Goal: Task Accomplishment & Management: Manage account settings

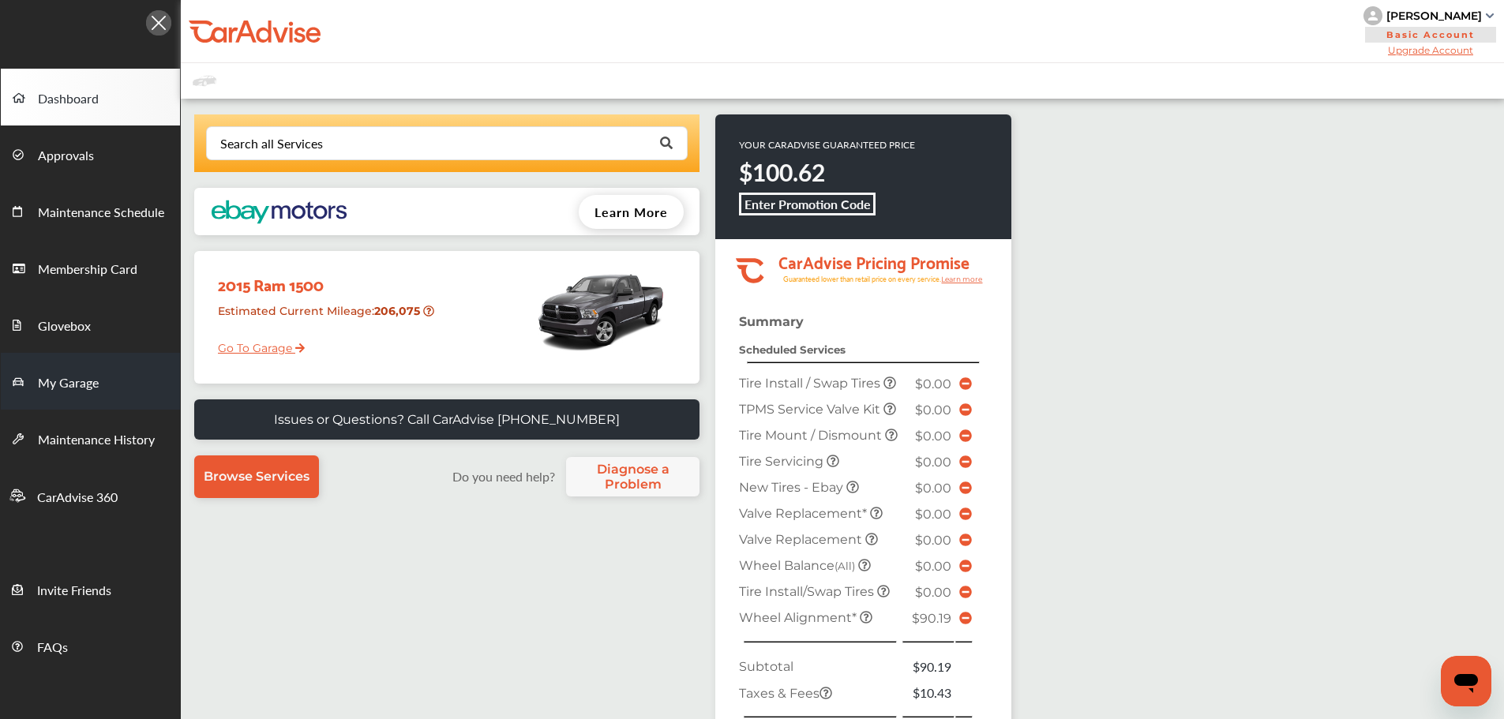
click at [43, 384] on span "My Garage" at bounding box center [68, 383] width 61 height 21
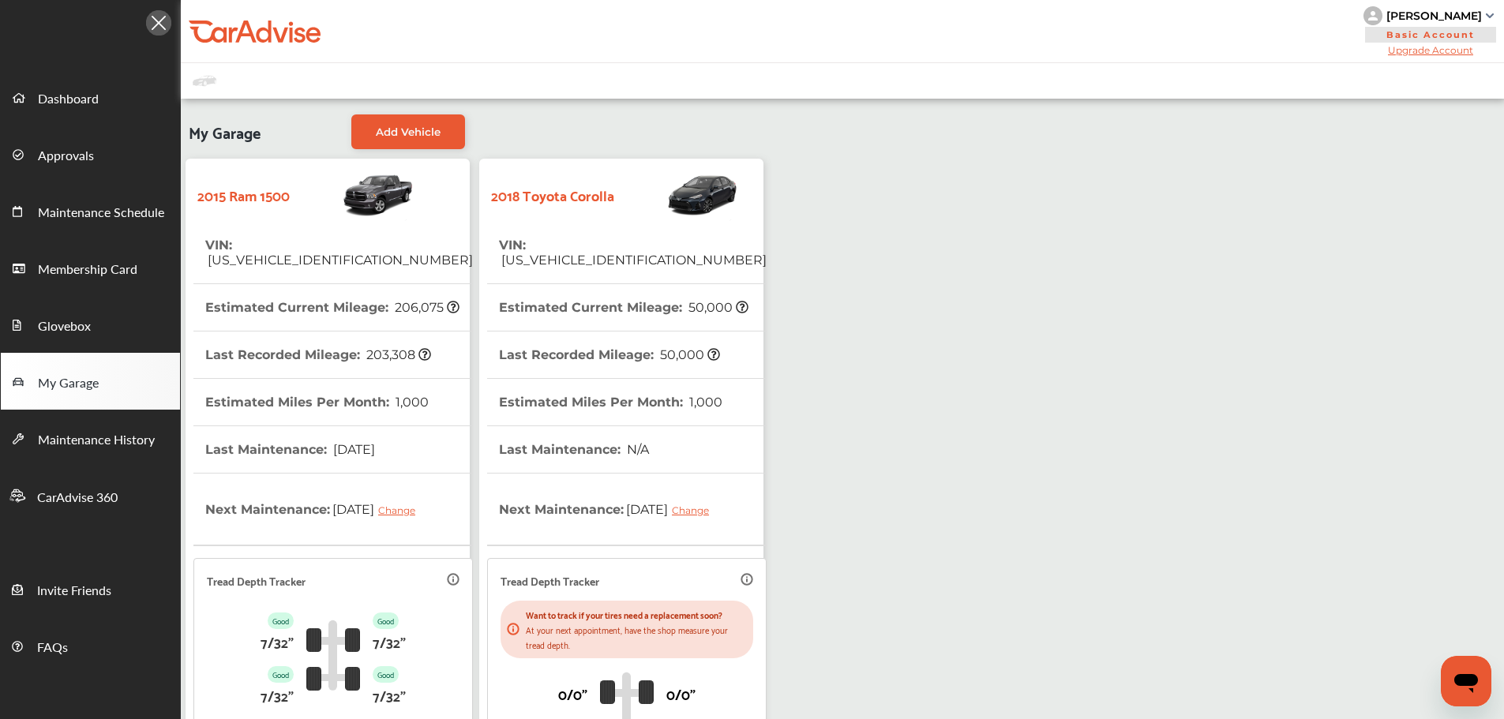
click at [654, 253] on span "[US_VEHICLE_IDENTIFICATION_NUMBER]" at bounding box center [633, 260] width 268 height 15
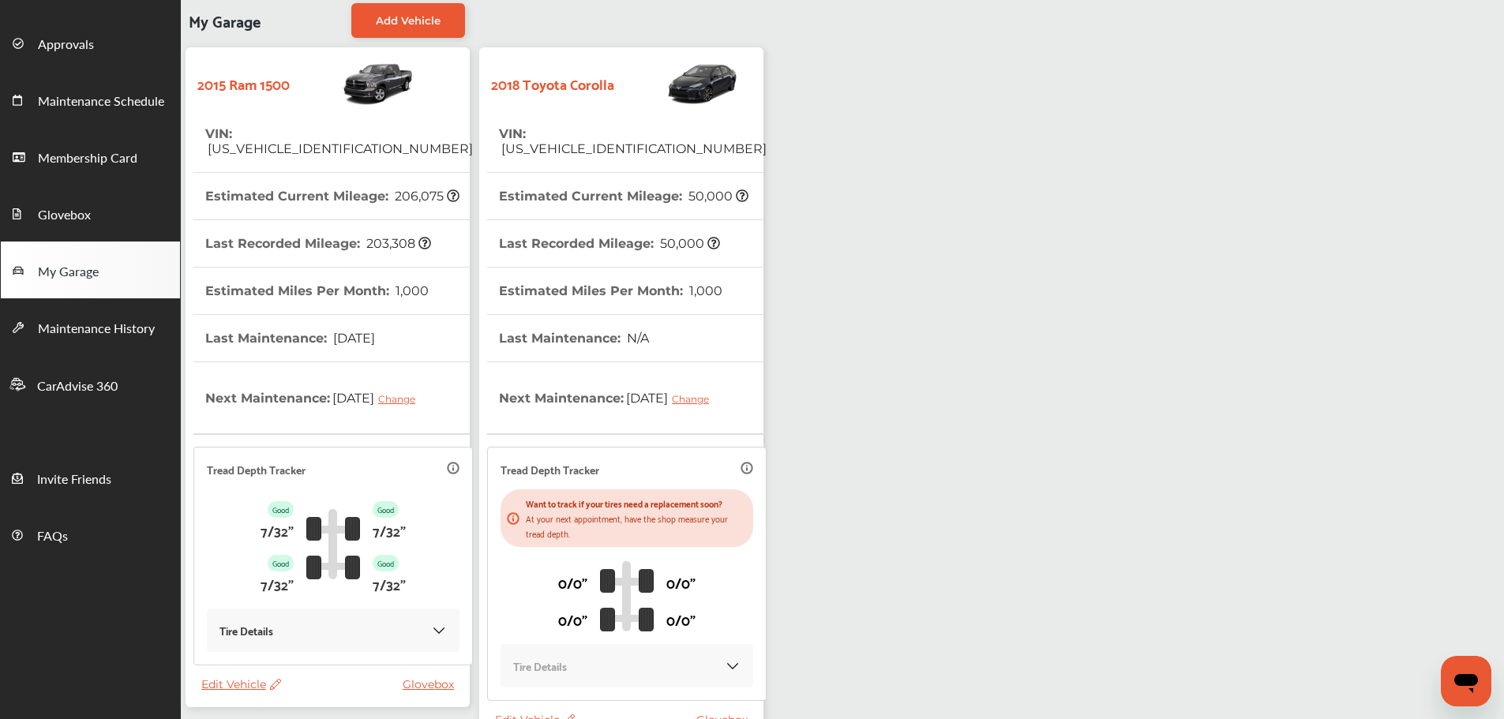
scroll to position [232, 0]
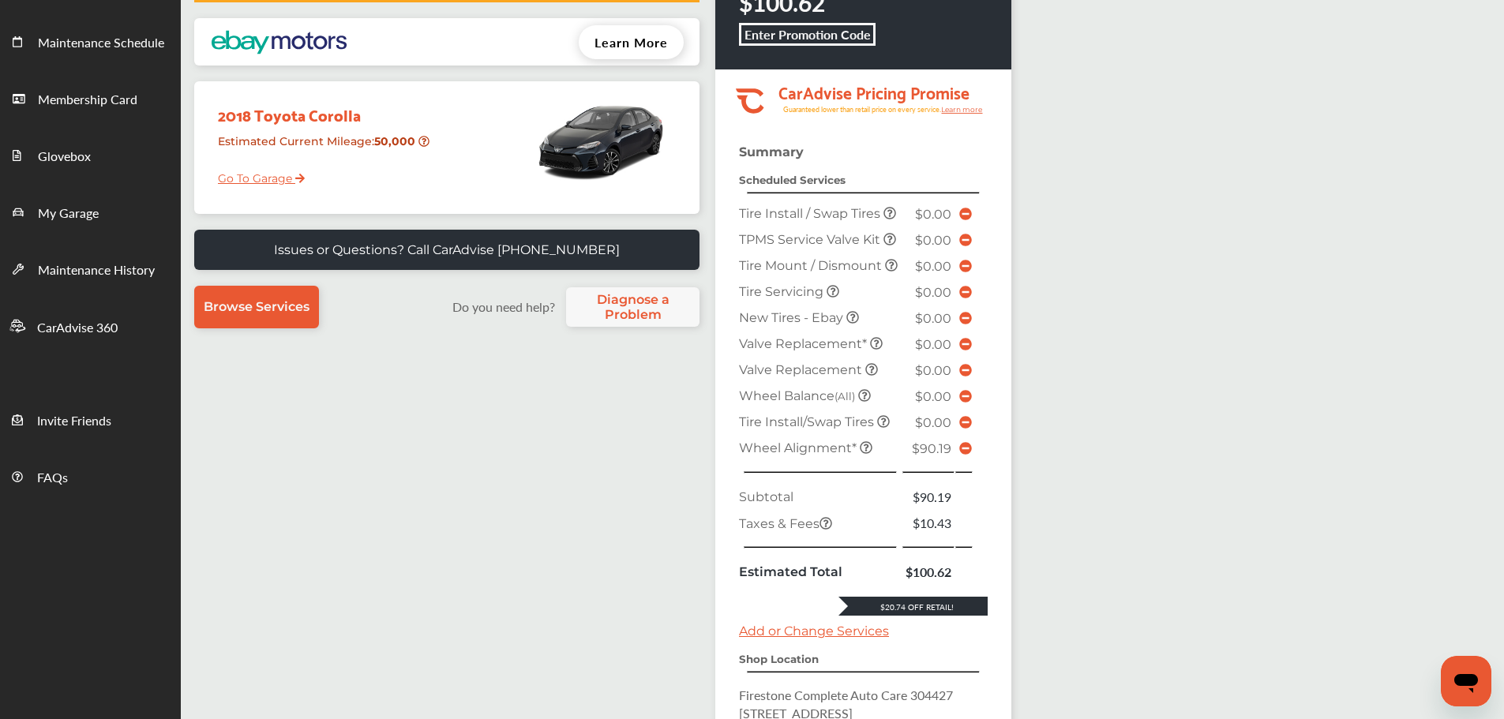
scroll to position [395, 0]
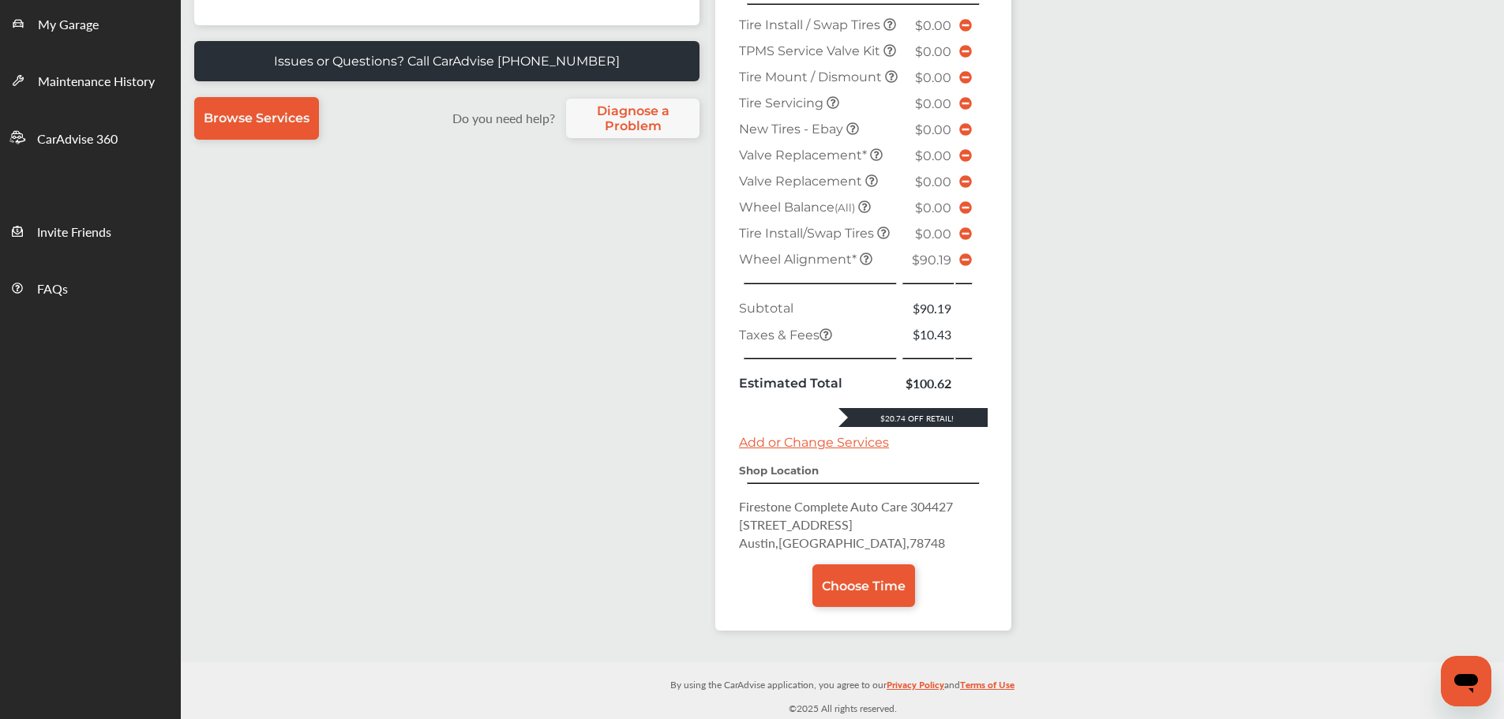
click at [962, 259] on icon at bounding box center [965, 259] width 13 height 13
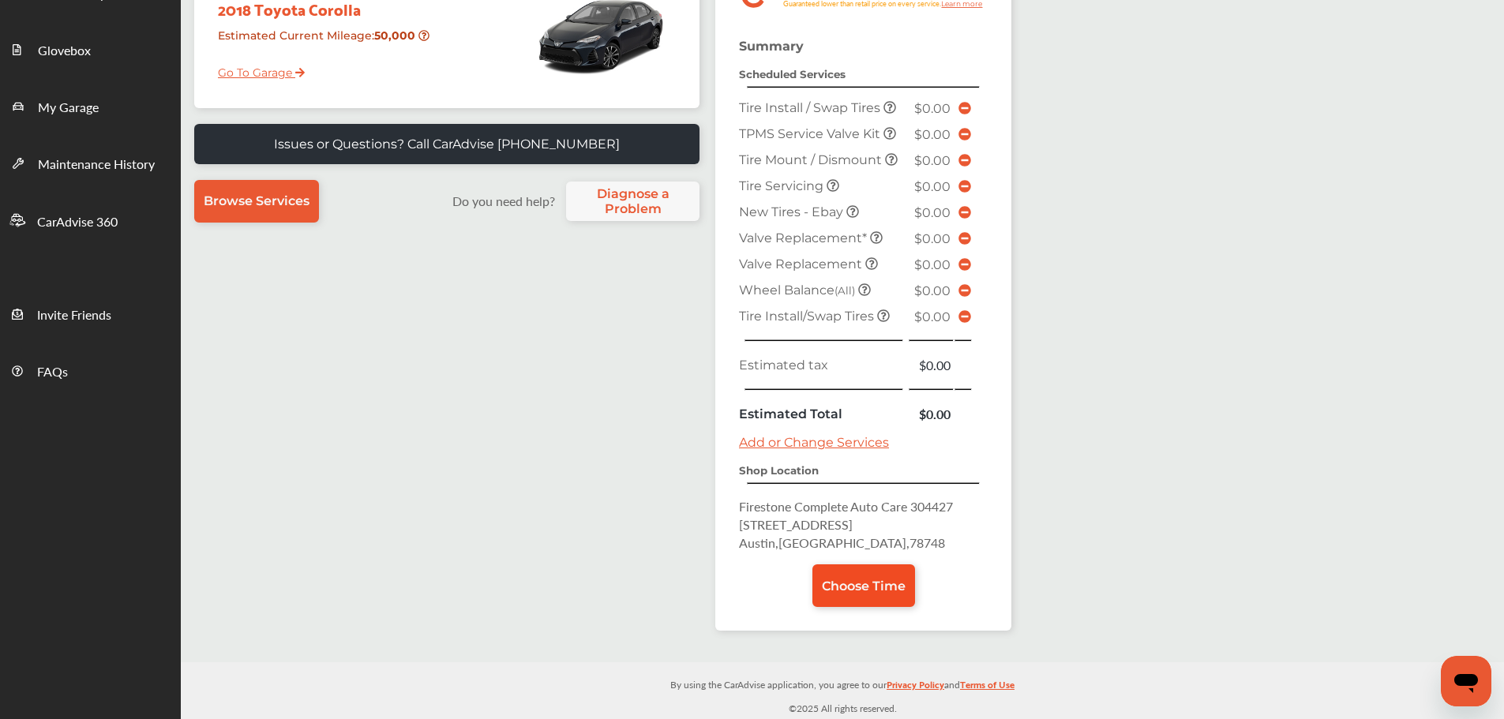
click at [861, 586] on span "Choose Time" at bounding box center [864, 586] width 84 height 15
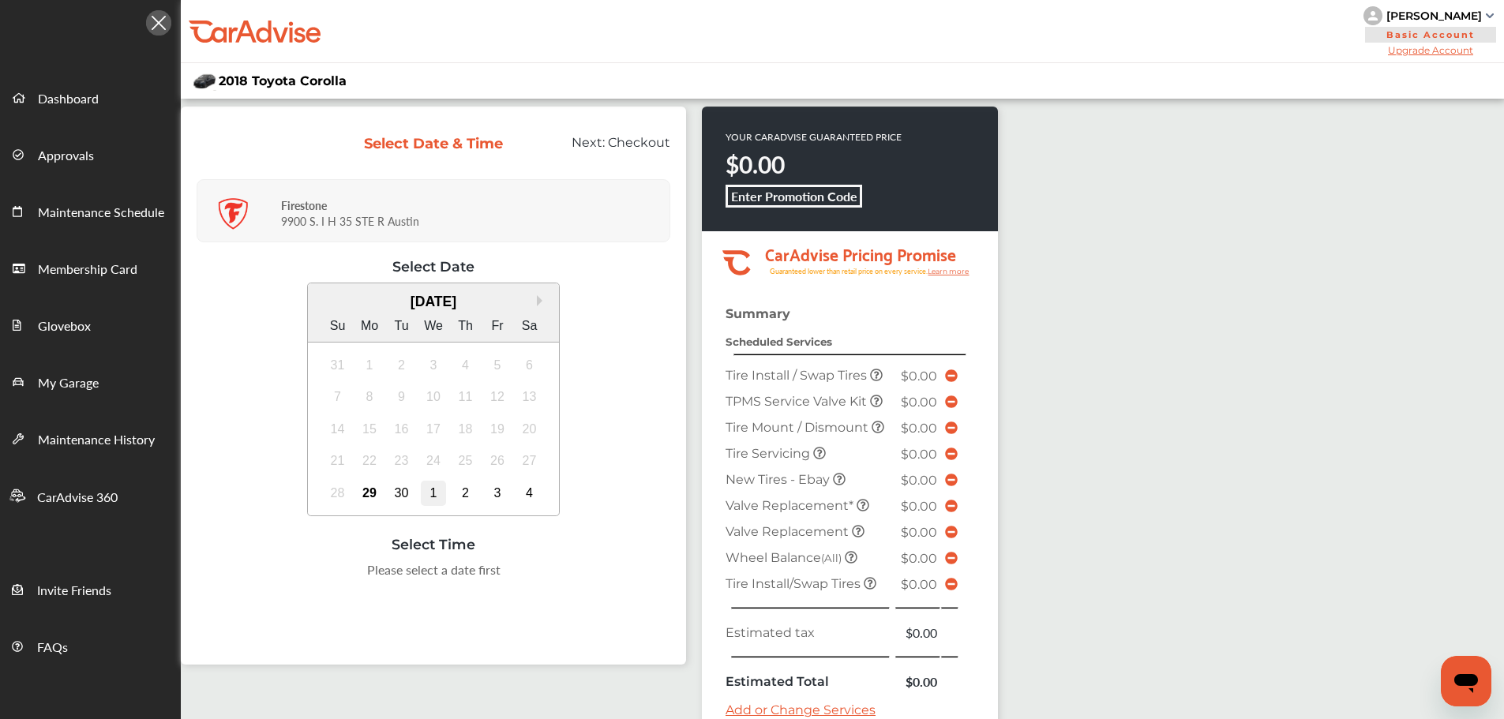
click at [436, 487] on div "1" at bounding box center [433, 493] width 25 height 25
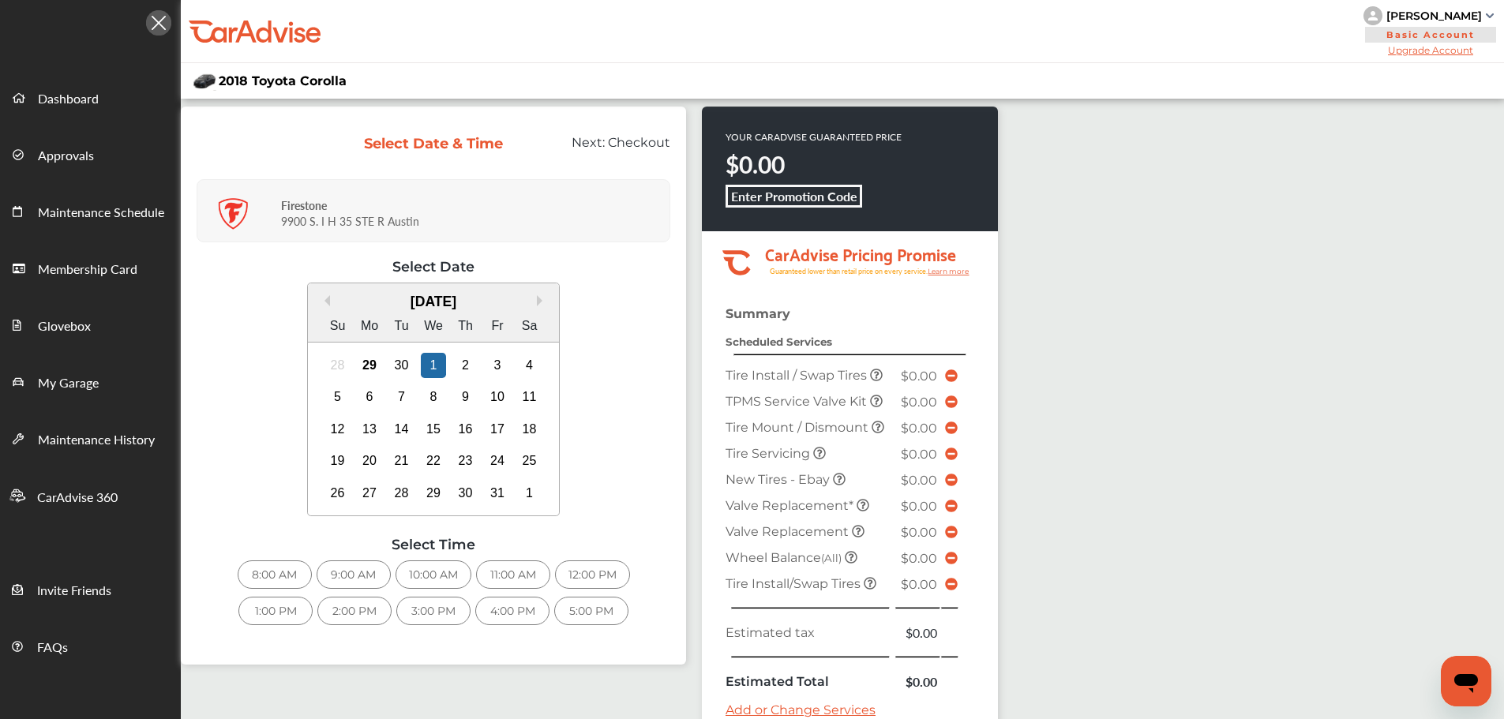
click at [597, 570] on div "12:00 PM" at bounding box center [592, 575] width 75 height 28
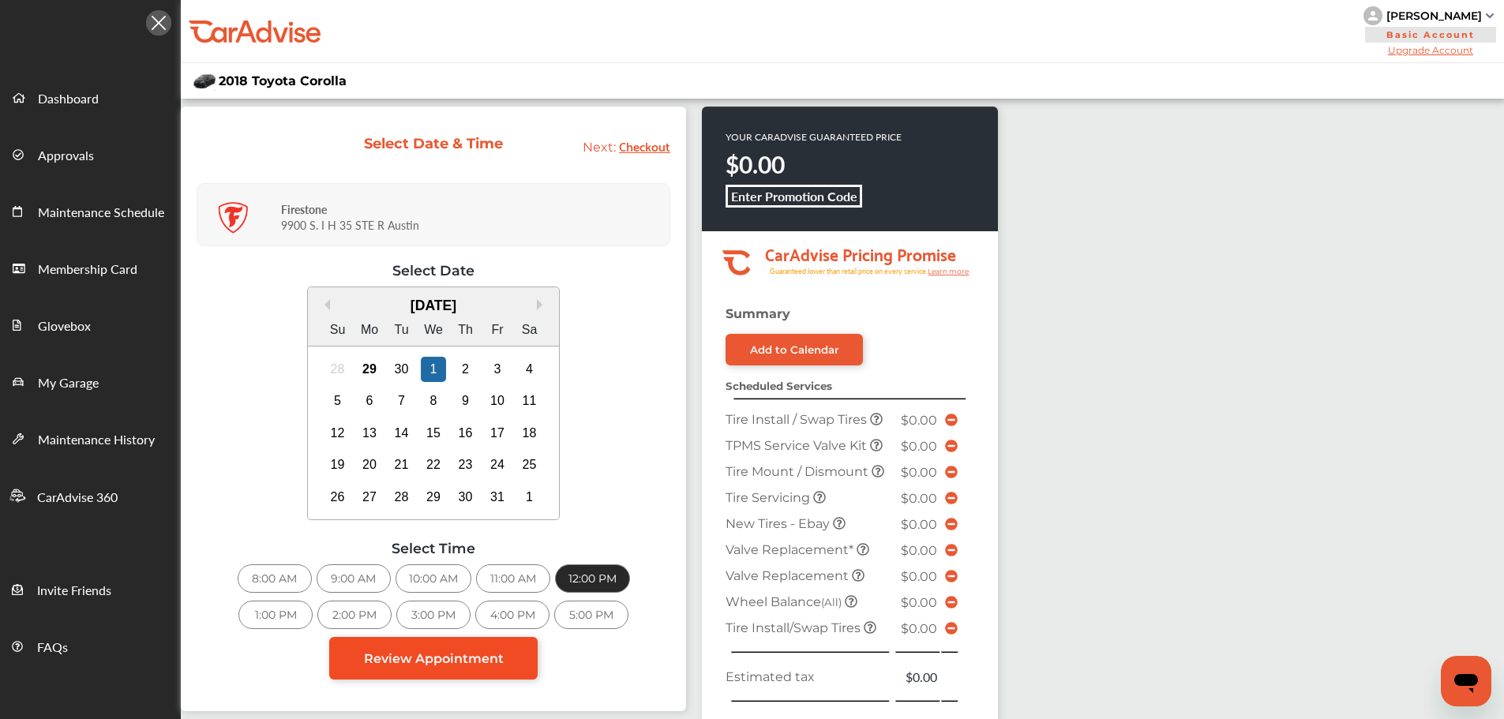
click at [409, 669] on link "Review Appointment" at bounding box center [433, 658] width 208 height 43
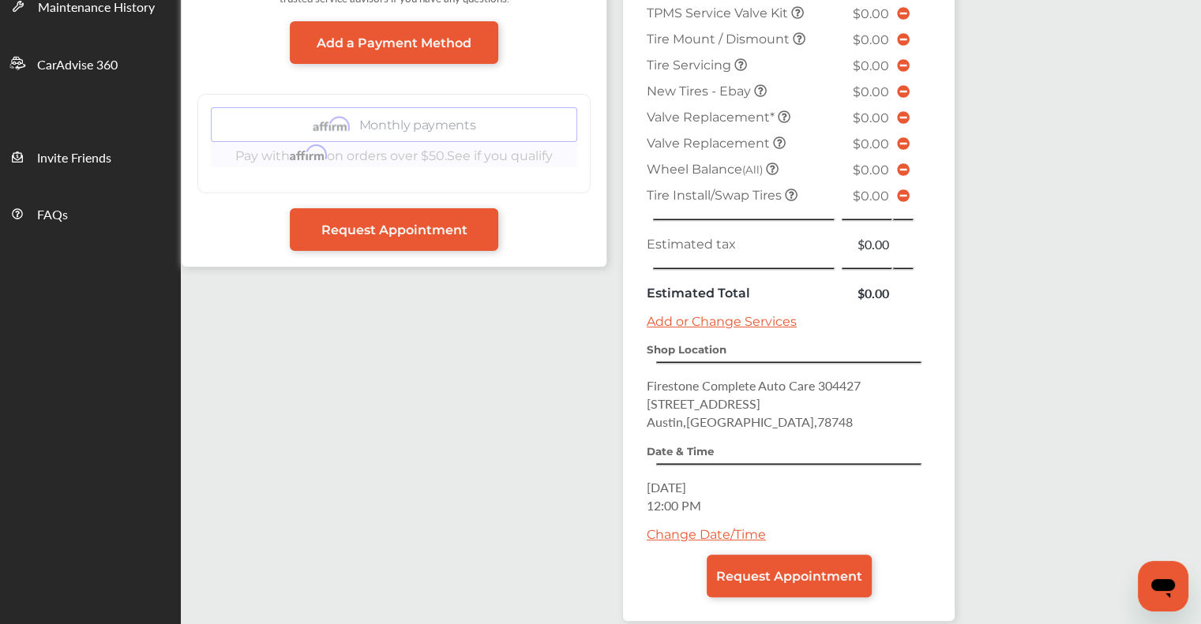
scroll to position [438, 0]
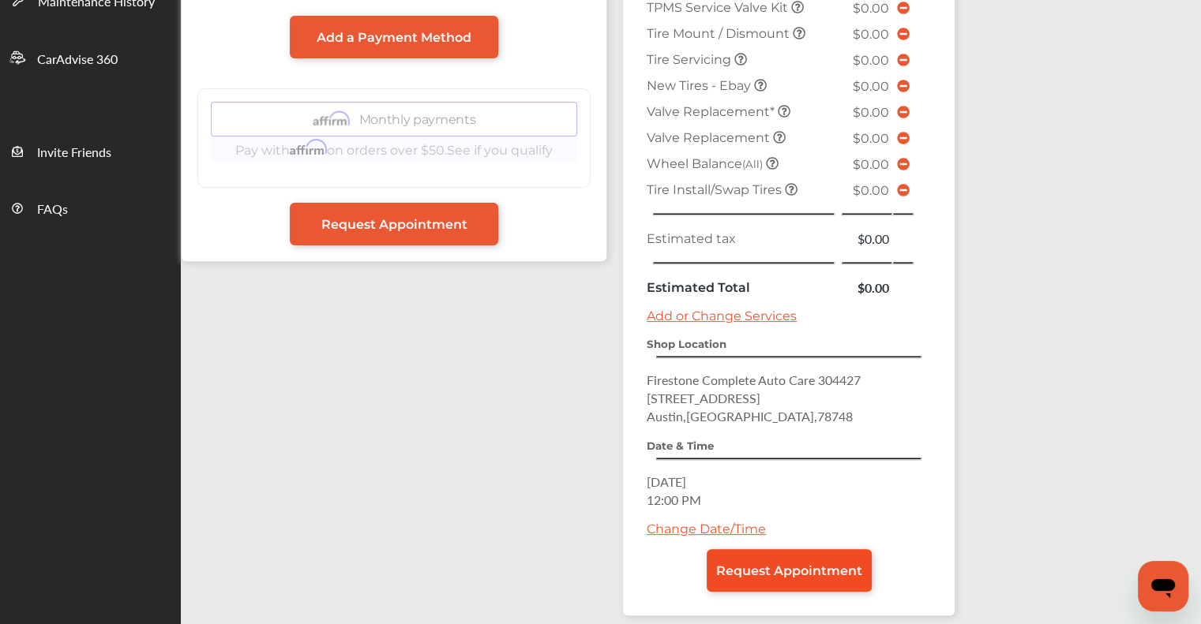
click at [767, 578] on link "Request Appointment" at bounding box center [789, 570] width 165 height 43
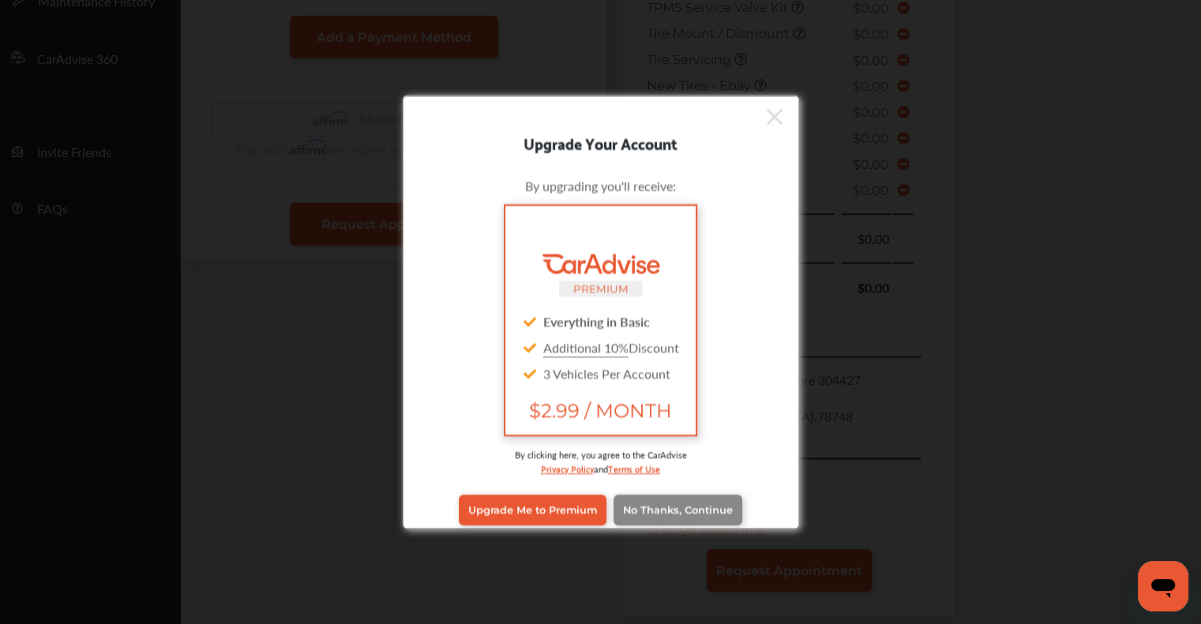
click at [666, 511] on span "No Thanks, Continue" at bounding box center [678, 510] width 110 height 12
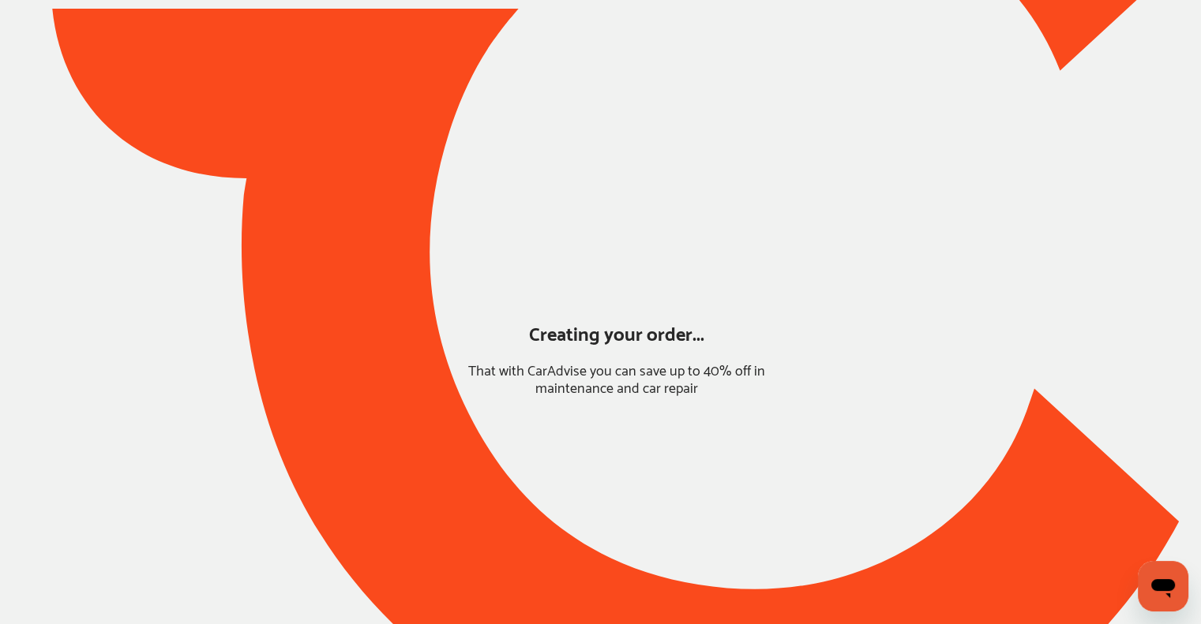
scroll to position [48, 0]
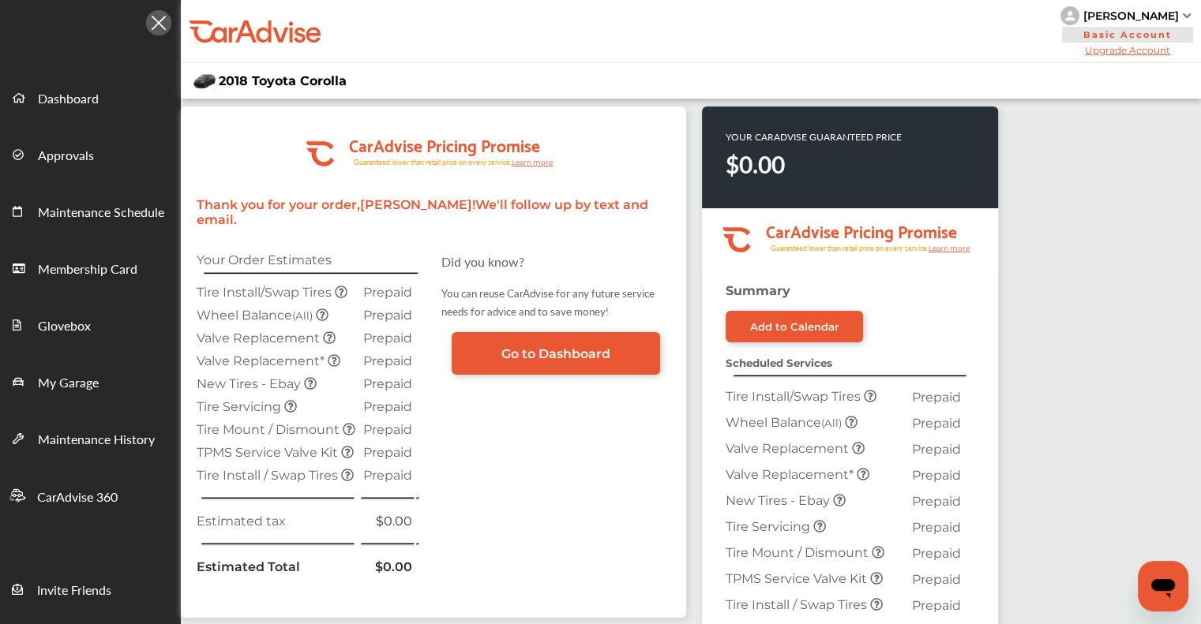
click at [1184, 16] on img at bounding box center [1187, 15] width 8 height 5
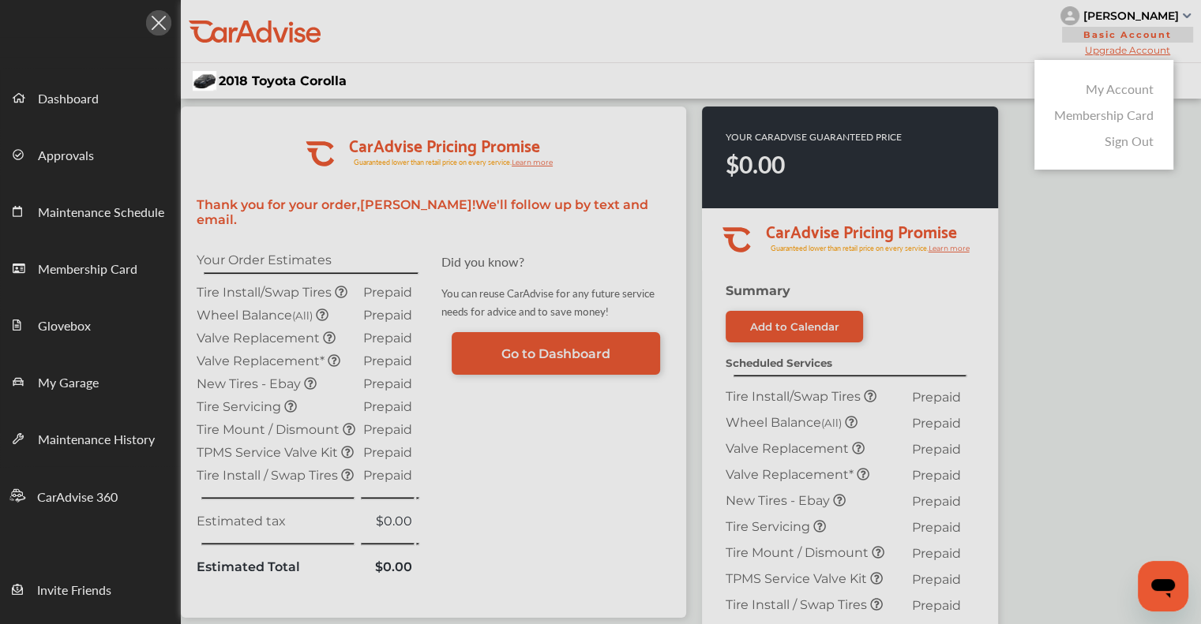
scroll to position [79, 0]
